Goal: Communication & Community: Answer question/provide support

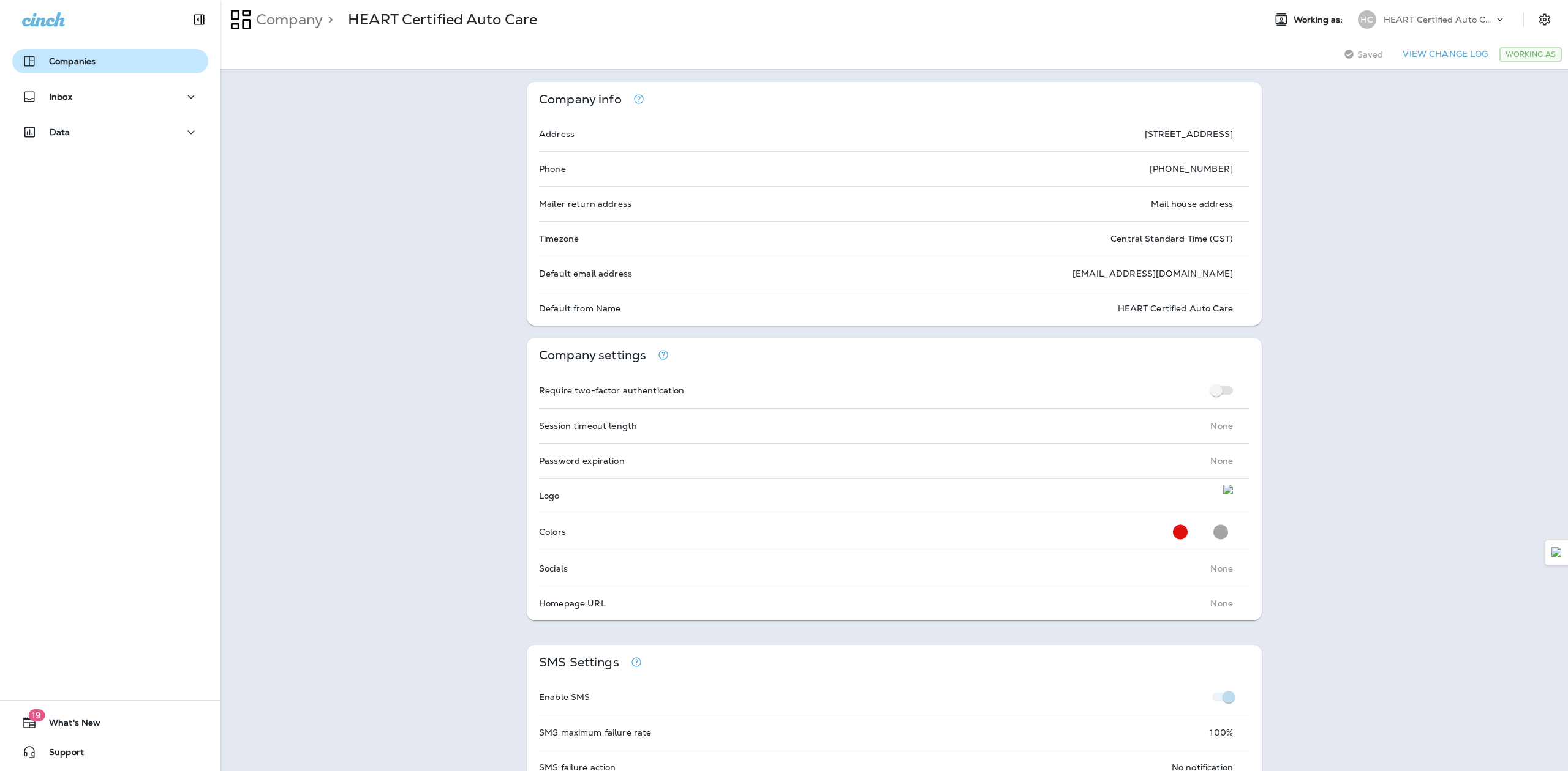
click at [100, 55] on div "Companies" at bounding box center [110, 61] width 176 height 14
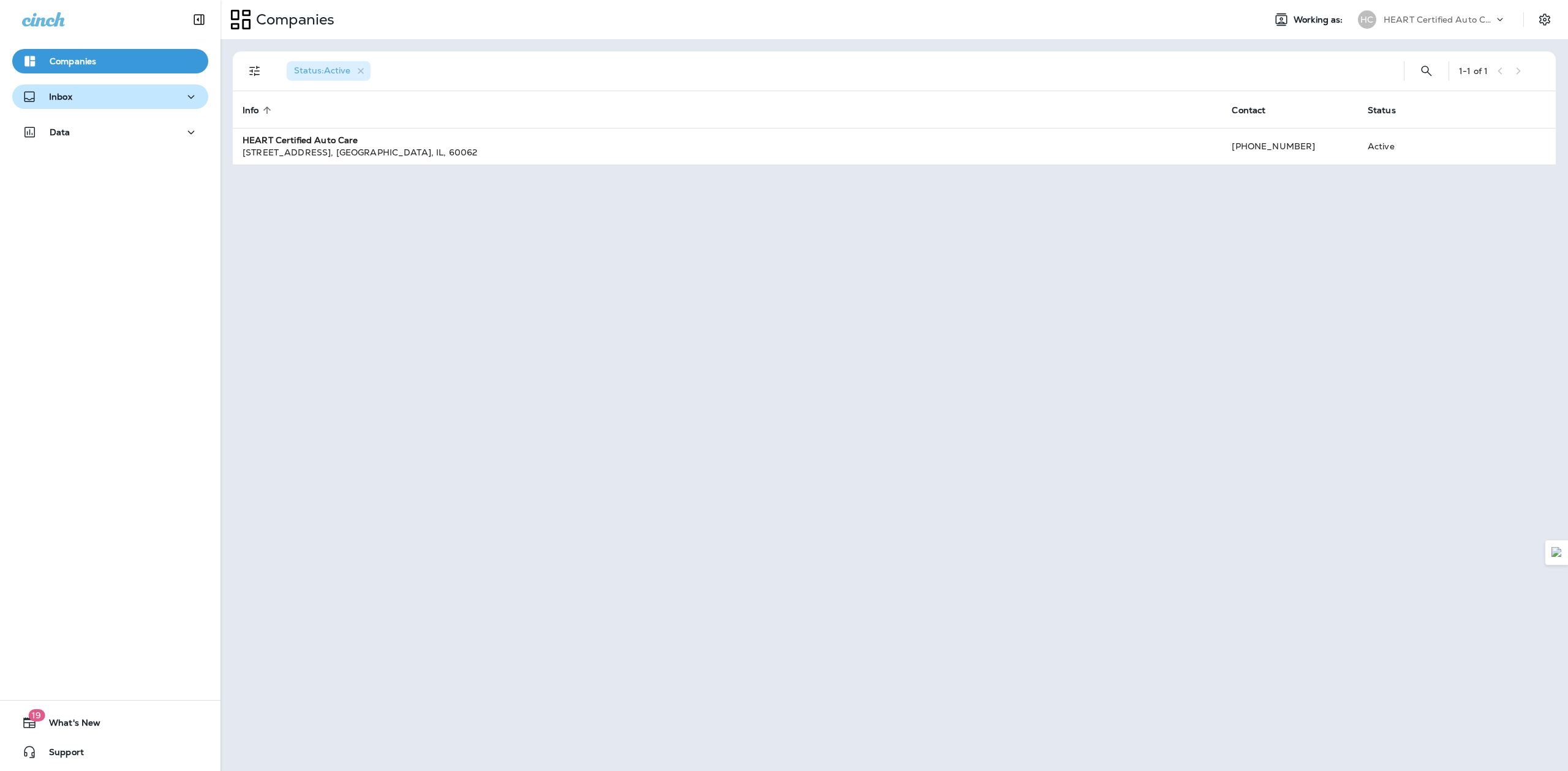
click at [110, 102] on div "Inbox" at bounding box center [110, 97] width 176 height 15
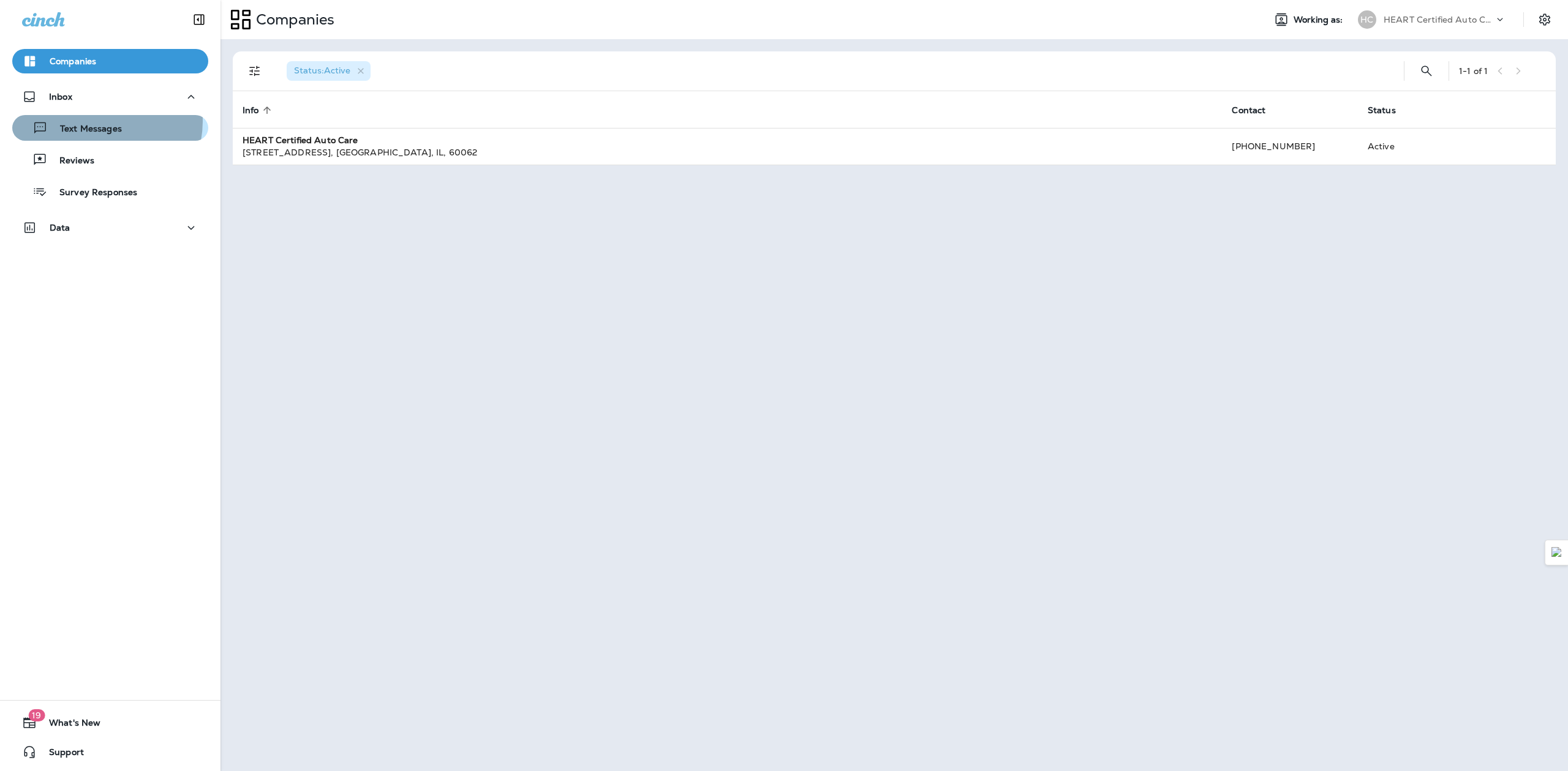
click at [96, 122] on div "Text Messages" at bounding box center [70, 128] width 105 height 18
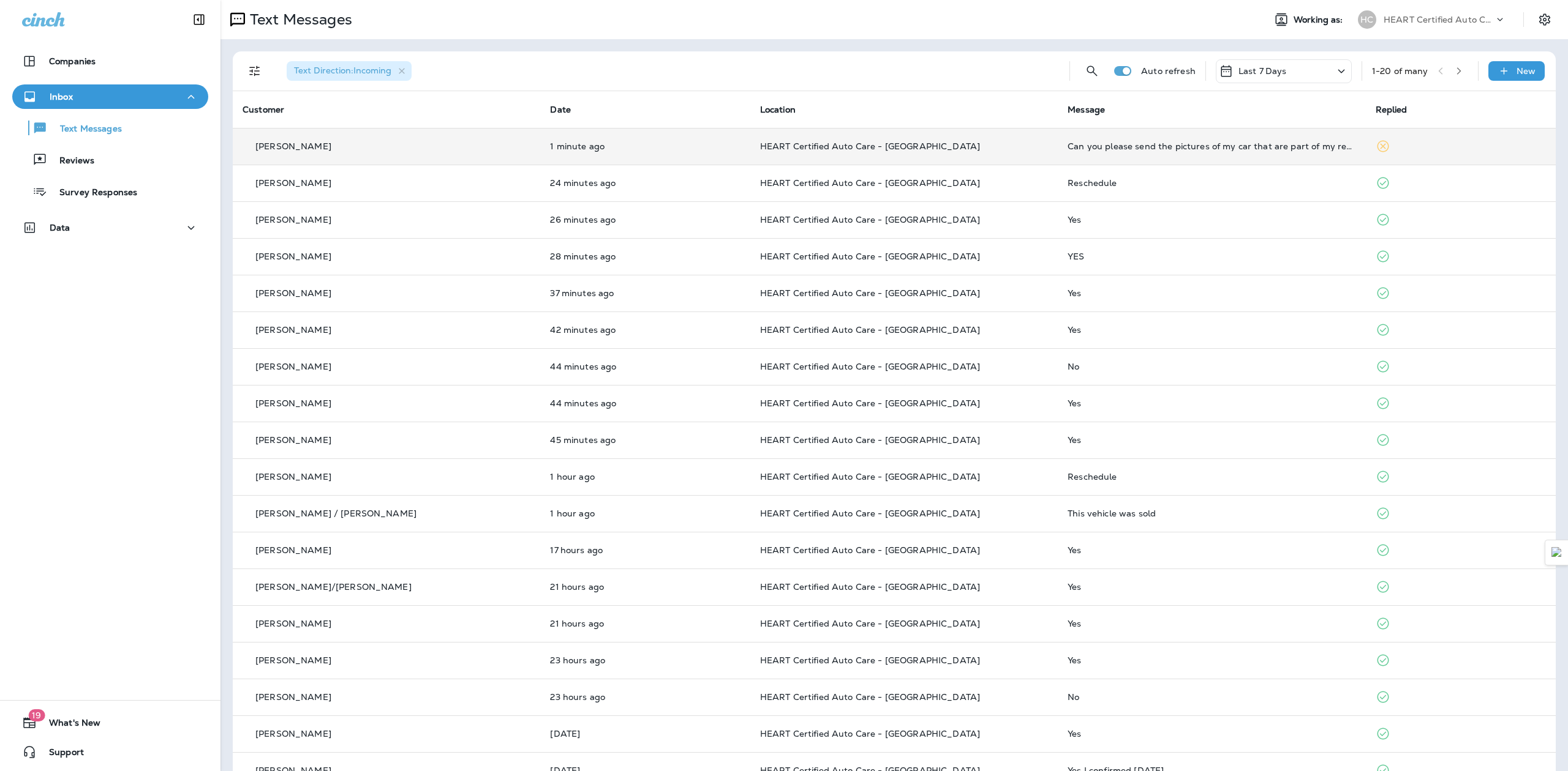
click at [1210, 154] on td "Can you please send the pictures of my car that are part of my report" at bounding box center [1211, 146] width 307 height 36
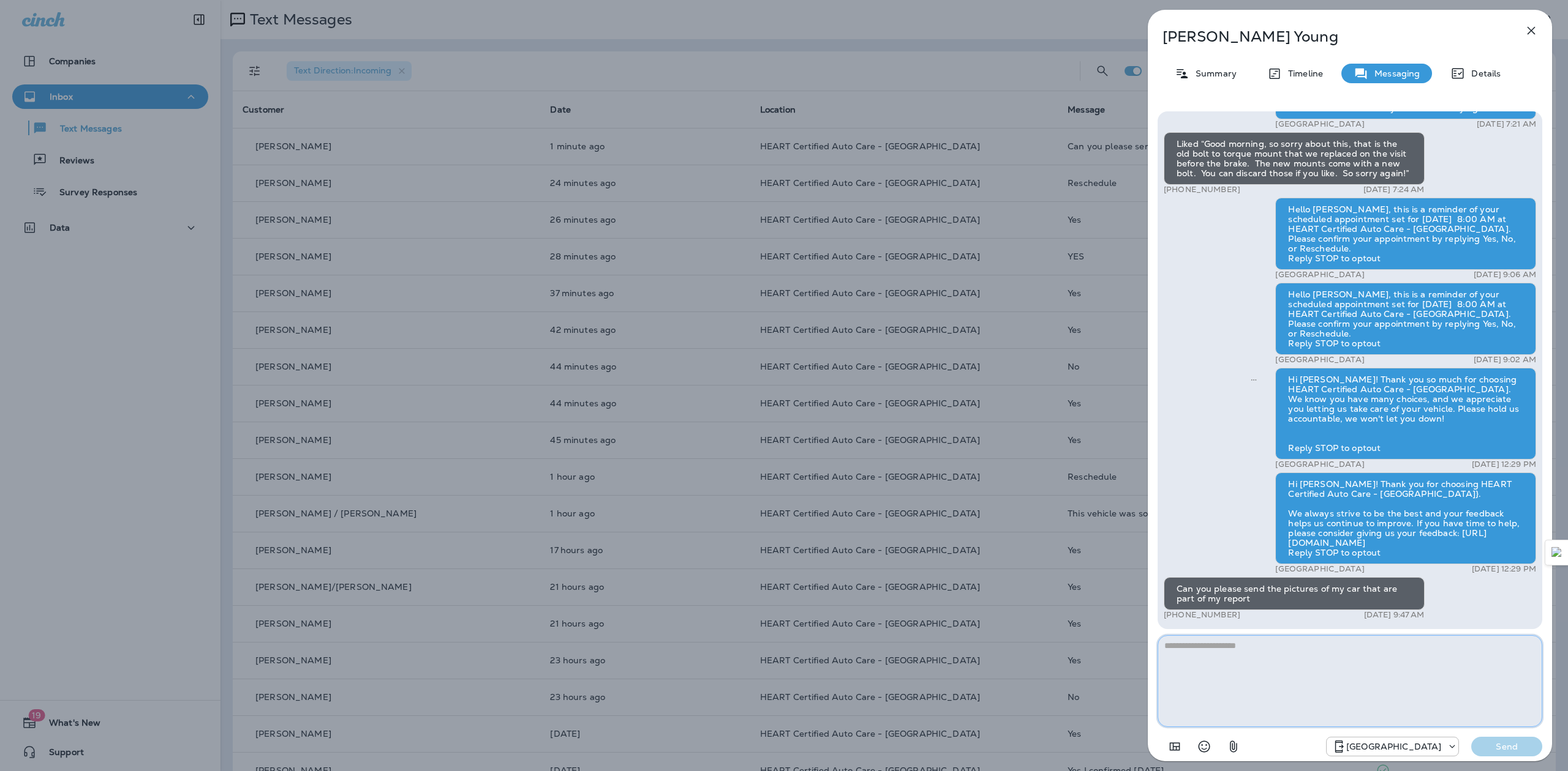
click at [1272, 707] on textarea at bounding box center [1350, 681] width 385 height 92
click at [1384, 669] on textarea at bounding box center [1350, 681] width 385 height 92
type textarea "*"
type textarea "**********"
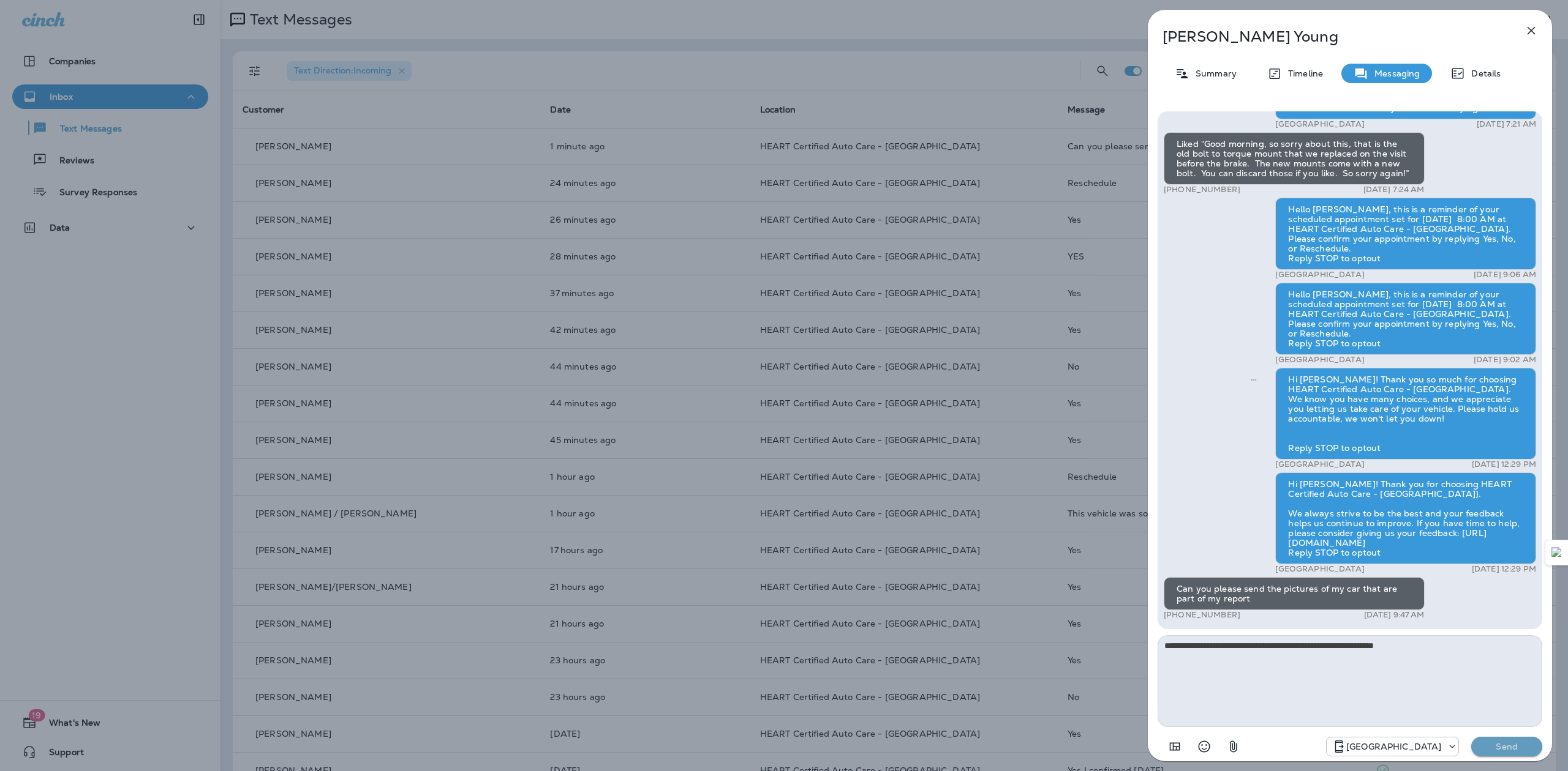
click at [1513, 747] on p "Send" at bounding box center [1506, 747] width 52 height 11
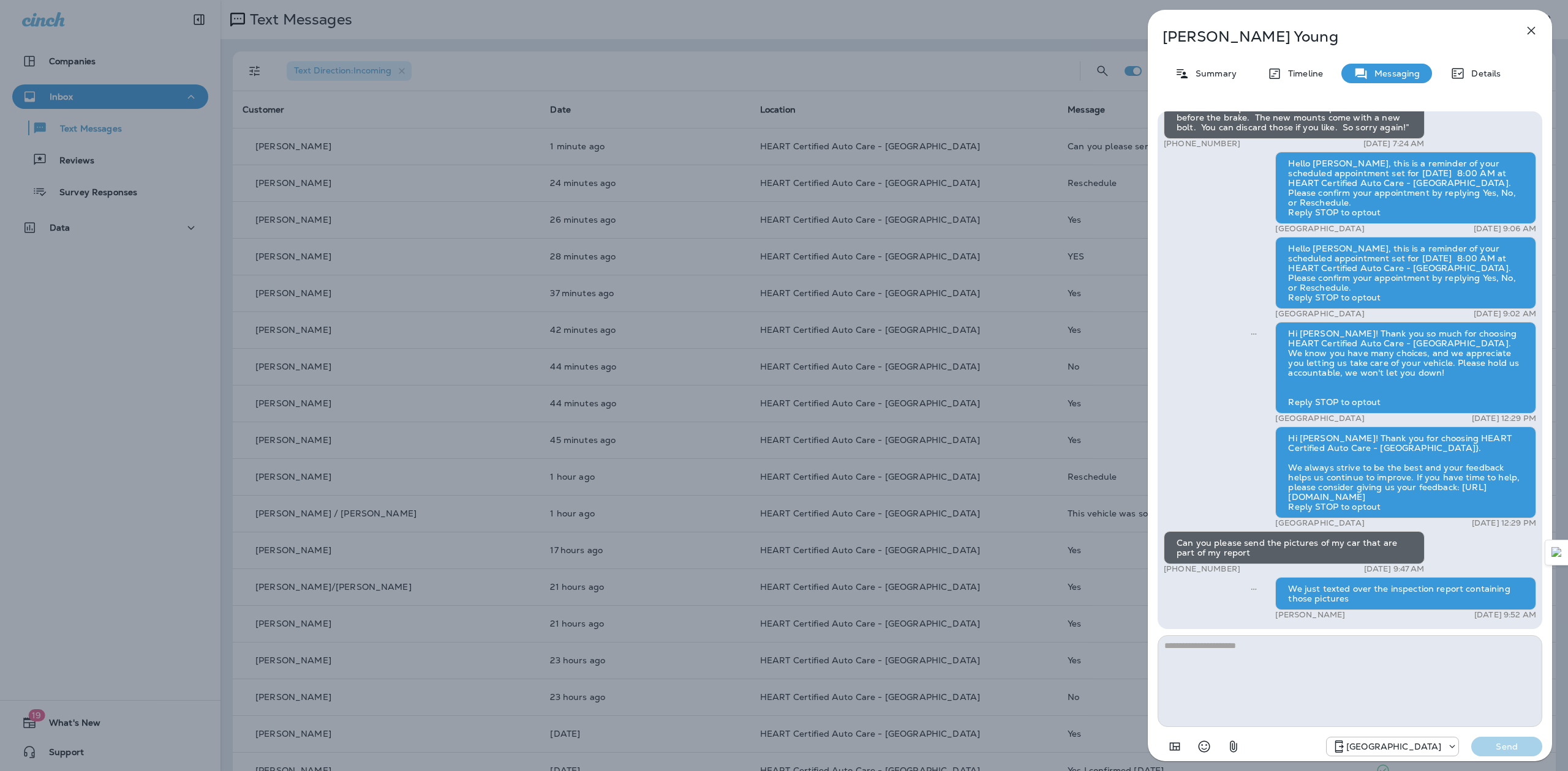
click at [998, 52] on div "[PERSON_NAME] Summary Timeline Messaging Details Hi [PERSON_NAME]! This is [PER…" at bounding box center [784, 385] width 1568 height 771
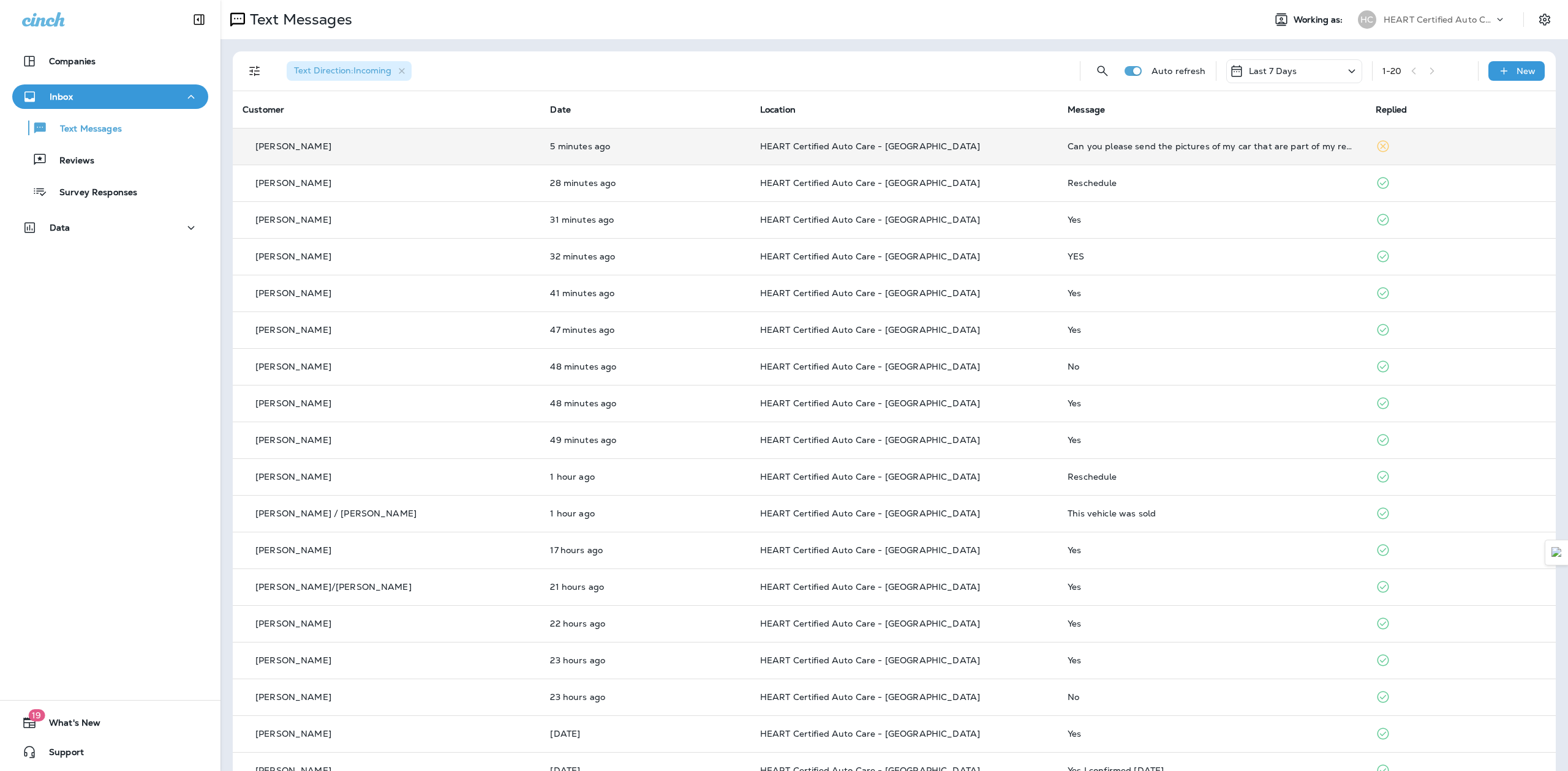
click at [1067, 150] on div "Can you please send the pictures of my car that are part of my report" at bounding box center [1211, 146] width 288 height 10
